Goal: Navigation & Orientation: Find specific page/section

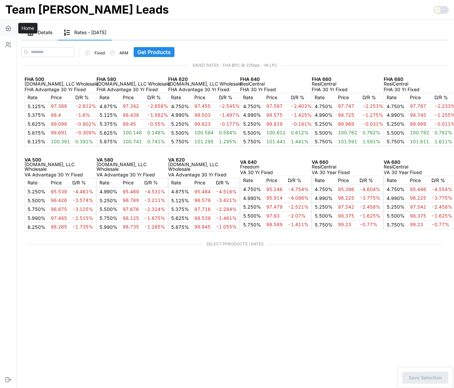
click at [8, 24] on button "button" at bounding box center [8, 28] width 17 height 17
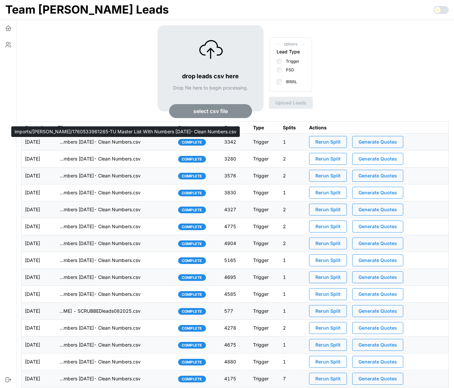
click at [120, 142] on p "imports/[PERSON_NAME]/1760533961265-TU Master List With Numbers [DATE]- Clean N…" at bounding box center [99, 142] width 83 height 7
